Goal: Book appointment/travel/reservation

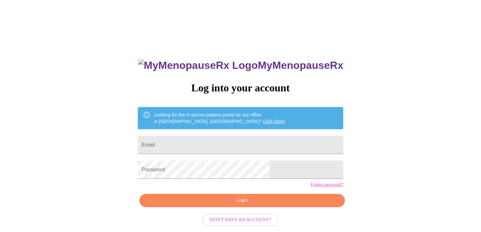
scroll to position [8, 0]
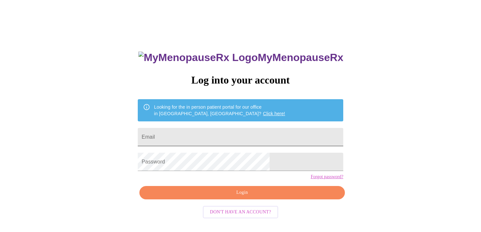
click at [216, 135] on input "Email" at bounding box center [240, 137] width 205 height 18
type input "teacherb78@sbcglobal.net"
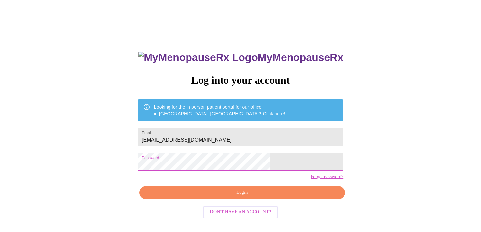
click at [237, 197] on span "Login" at bounding box center [242, 193] width 190 height 8
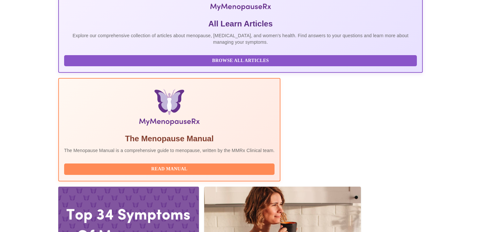
scroll to position [132, 0]
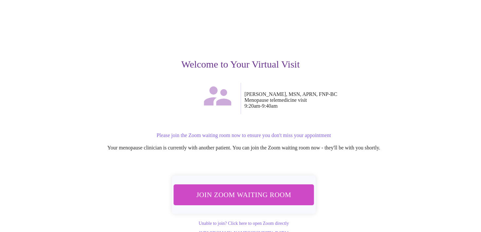
scroll to position [41, 0]
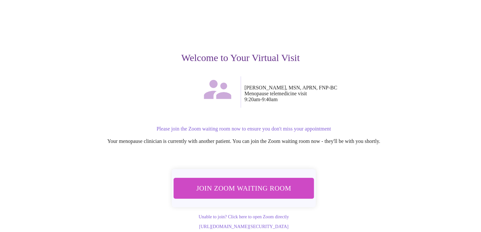
click at [240, 182] on span "Join Zoom Waiting Room" at bounding box center [243, 188] width 123 height 12
